Goal: Transaction & Acquisition: Purchase product/service

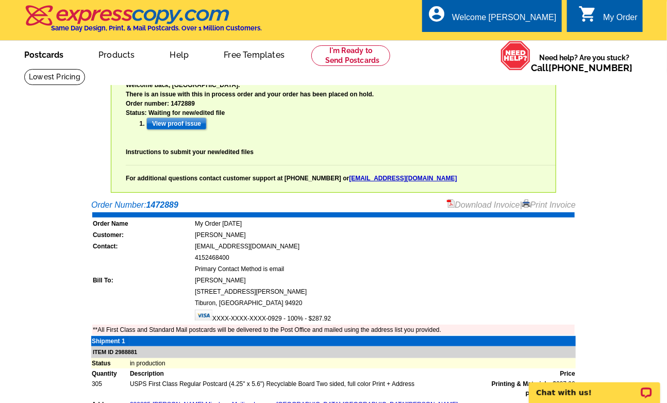
click at [43, 51] on link "Postcards" at bounding box center [44, 54] width 72 height 24
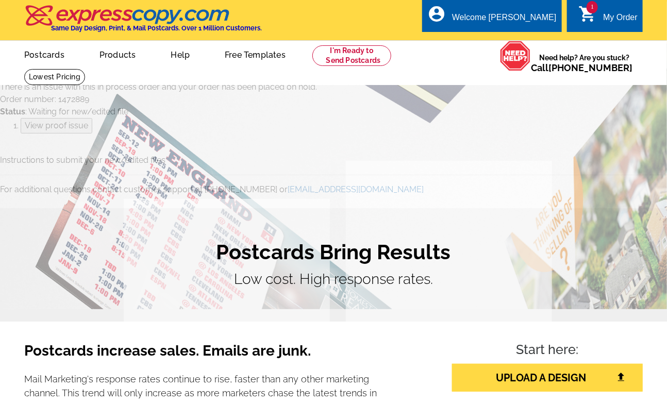
click at [409, 347] on div "Start here: UPLOAD A DESIGN CHOOSE A TEMPLATE" at bounding box center [519, 400] width 265 height 116
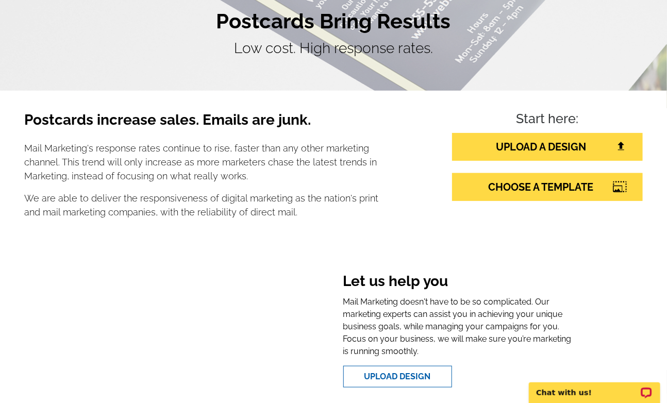
scroll to position [252, 0]
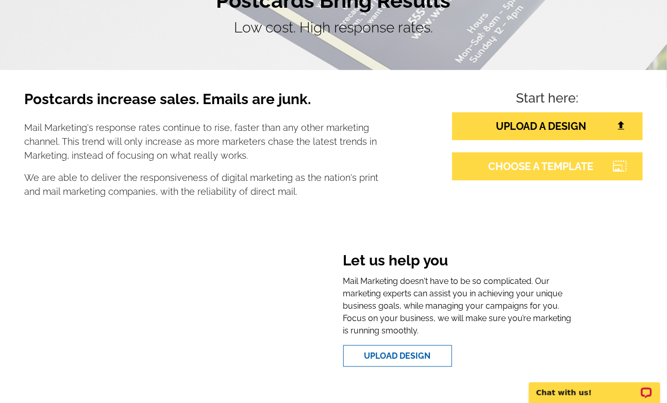
click at [620, 162] on icon at bounding box center [620, 165] width 14 height 9
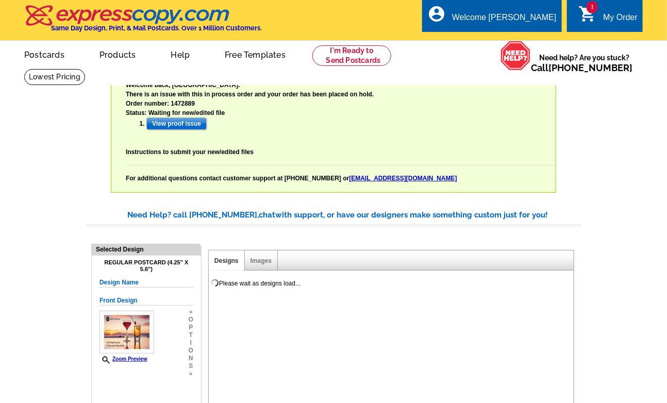
select select "785"
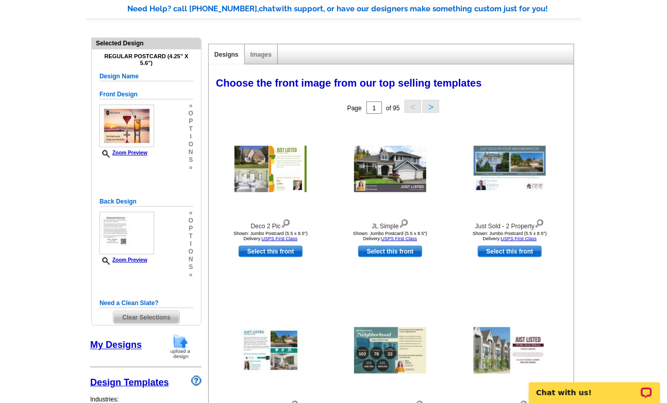
scroll to position [229, 0]
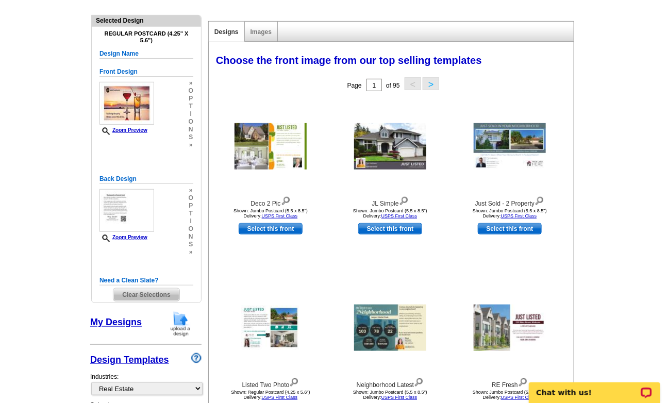
click at [138, 294] on span "Clear Selections" at bounding box center [145, 295] width 65 height 12
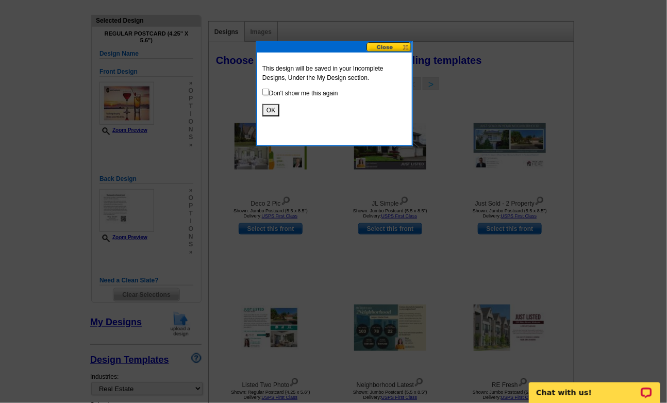
click at [268, 108] on button "OK" at bounding box center [270, 110] width 17 height 12
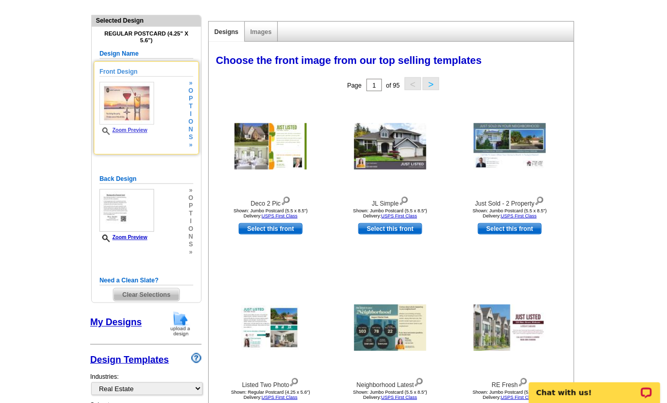
click at [125, 106] on img at bounding box center [127, 103] width 55 height 43
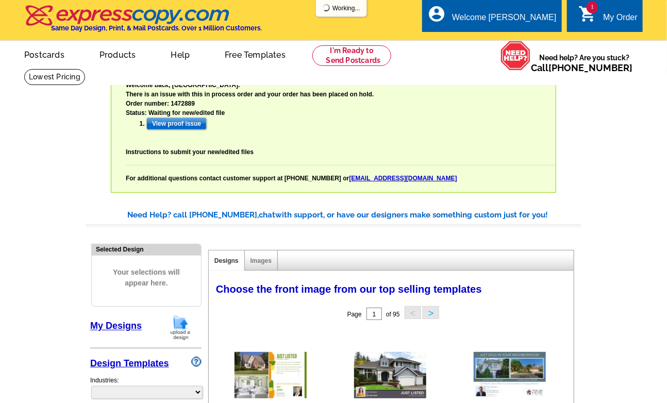
select select "785"
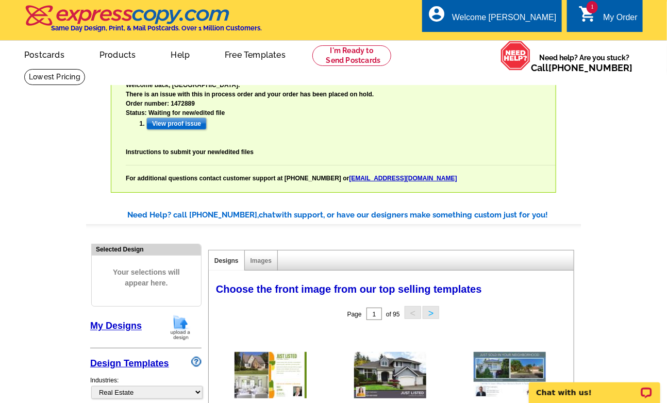
click at [70, 136] on div "Welcome back [PERSON_NAME] My Account Logout local_phone Same Day Design, Print…" at bounding box center [333, 96] width 667 height 193
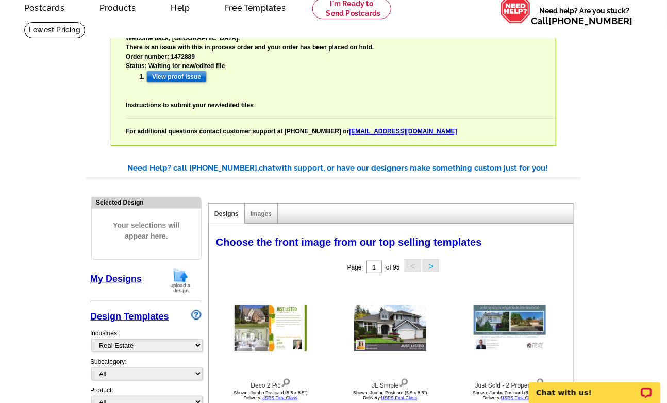
scroll to position [45, 0]
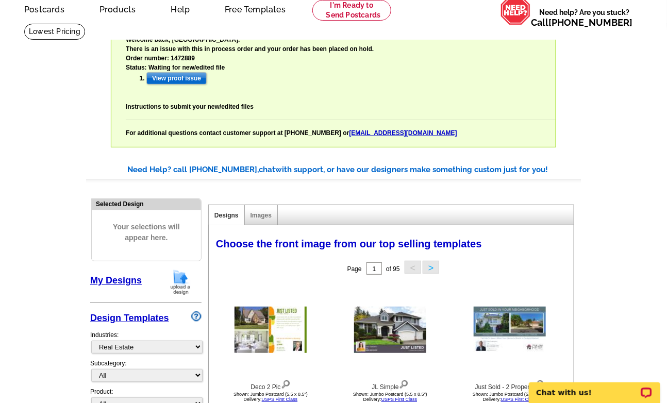
click at [117, 281] on link "My Designs" at bounding box center [116, 281] width 52 height 10
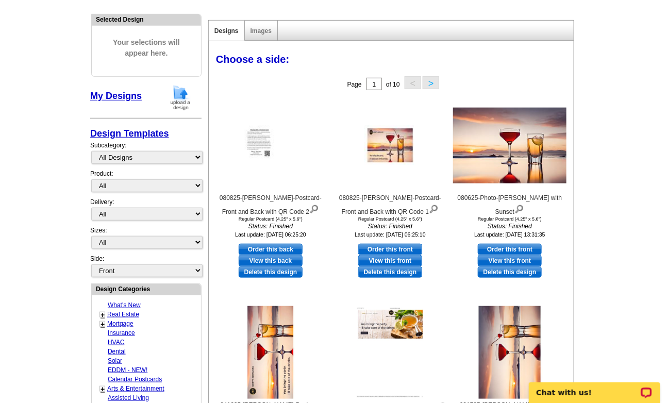
scroll to position [252, 0]
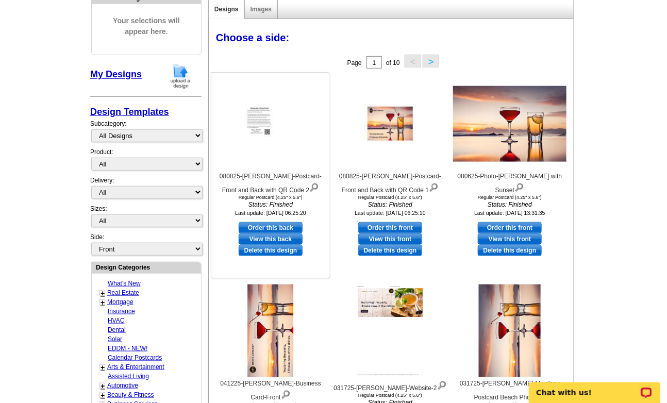
click at [265, 120] on img at bounding box center [271, 124] width 52 height 40
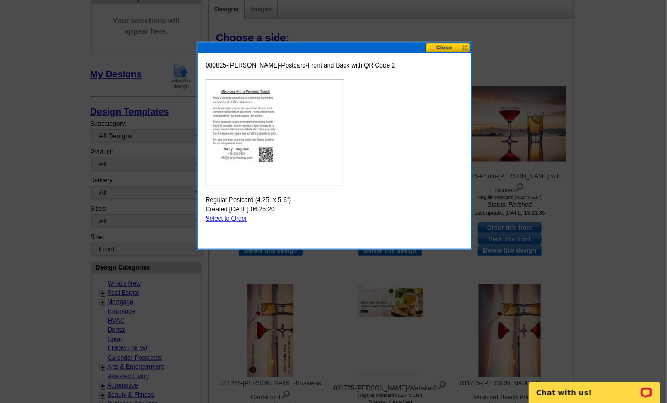
click at [444, 46] on button at bounding box center [448, 48] width 45 height 10
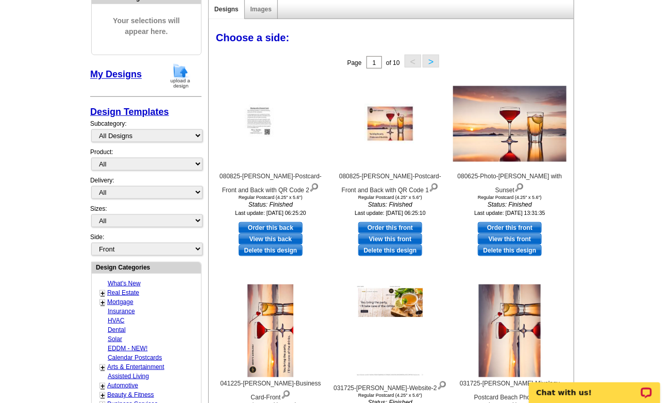
click at [629, 124] on main "Need Help? call [PHONE_NUMBER], chat with support, or have our designers make s…" at bounding box center [333, 308] width 667 height 733
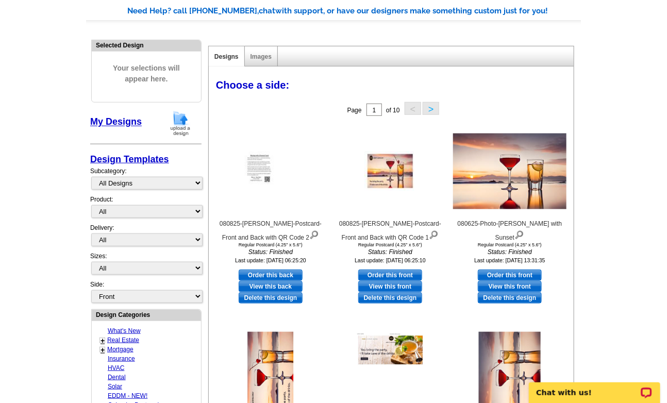
scroll to position [183, 0]
